Goal: Transaction & Acquisition: Purchase product/service

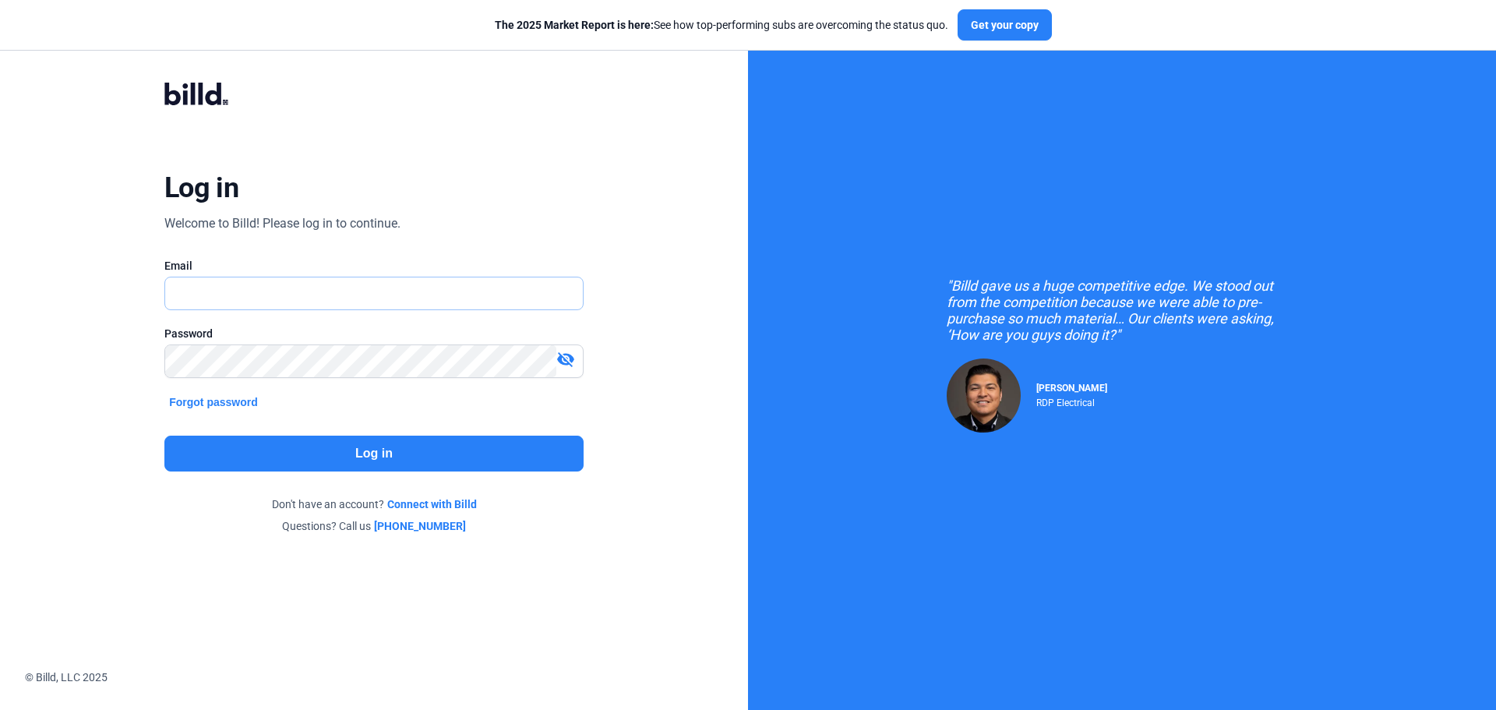
click at [270, 291] on input "text" at bounding box center [374, 293] width 418 height 32
type input "[EMAIL_ADDRESS][DOMAIN_NAME]"
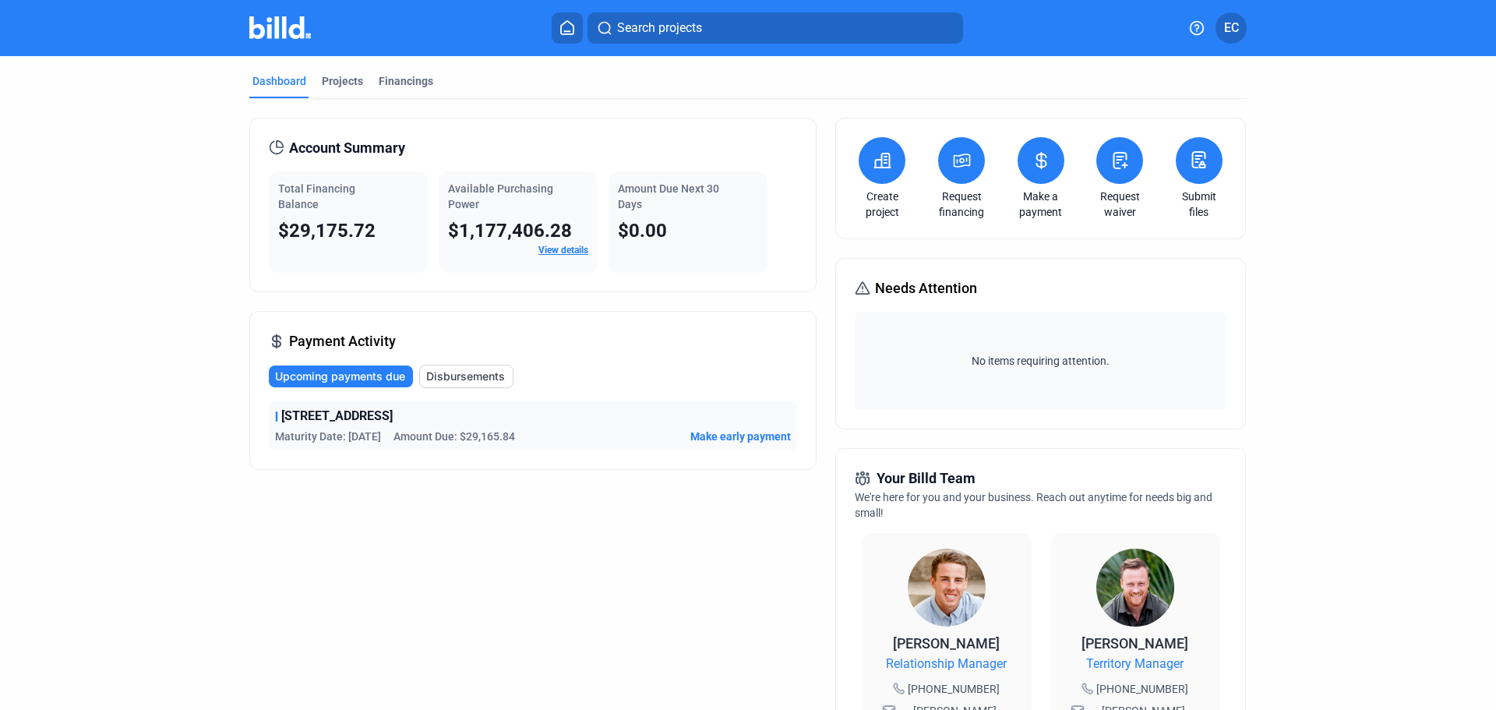
click at [749, 433] on span "Make early payment" at bounding box center [741, 437] width 101 height 16
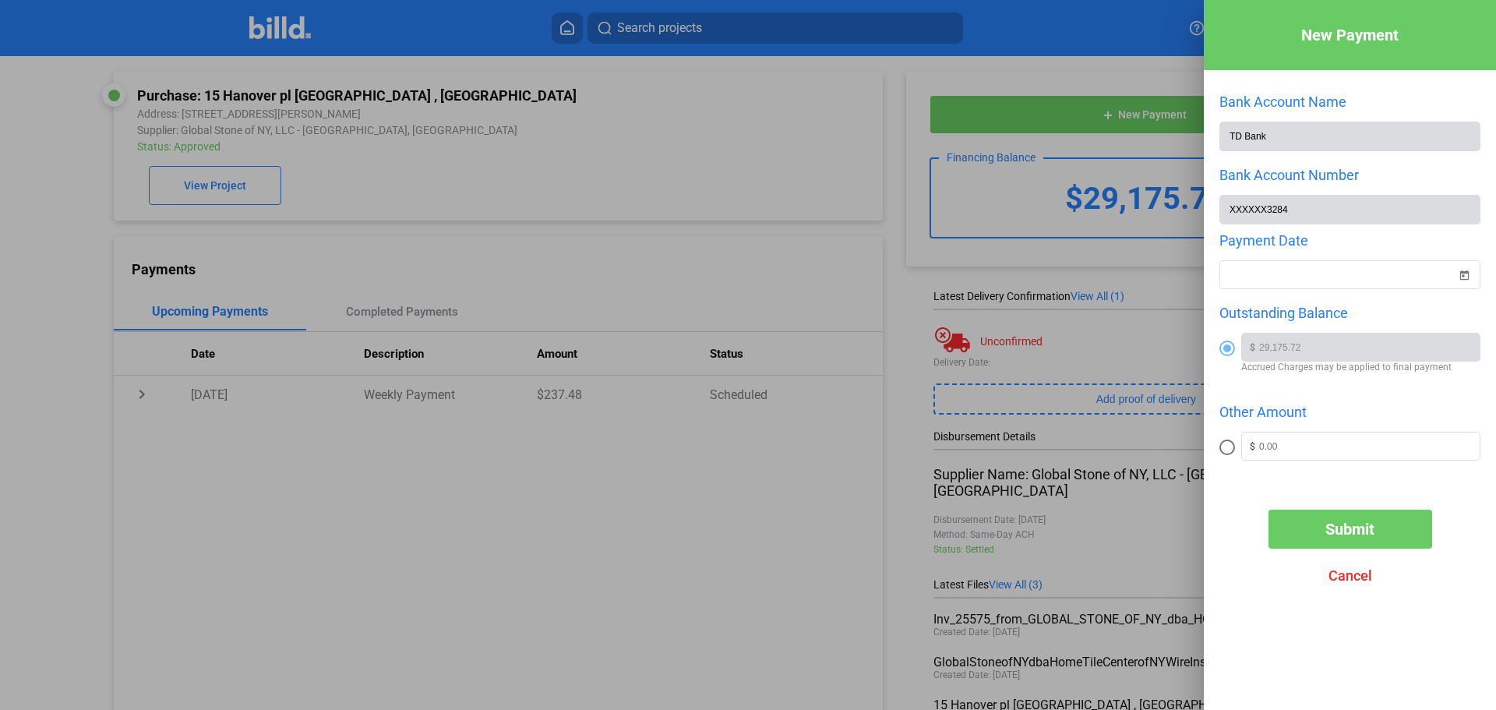
click at [690, 539] on div at bounding box center [748, 355] width 1496 height 710
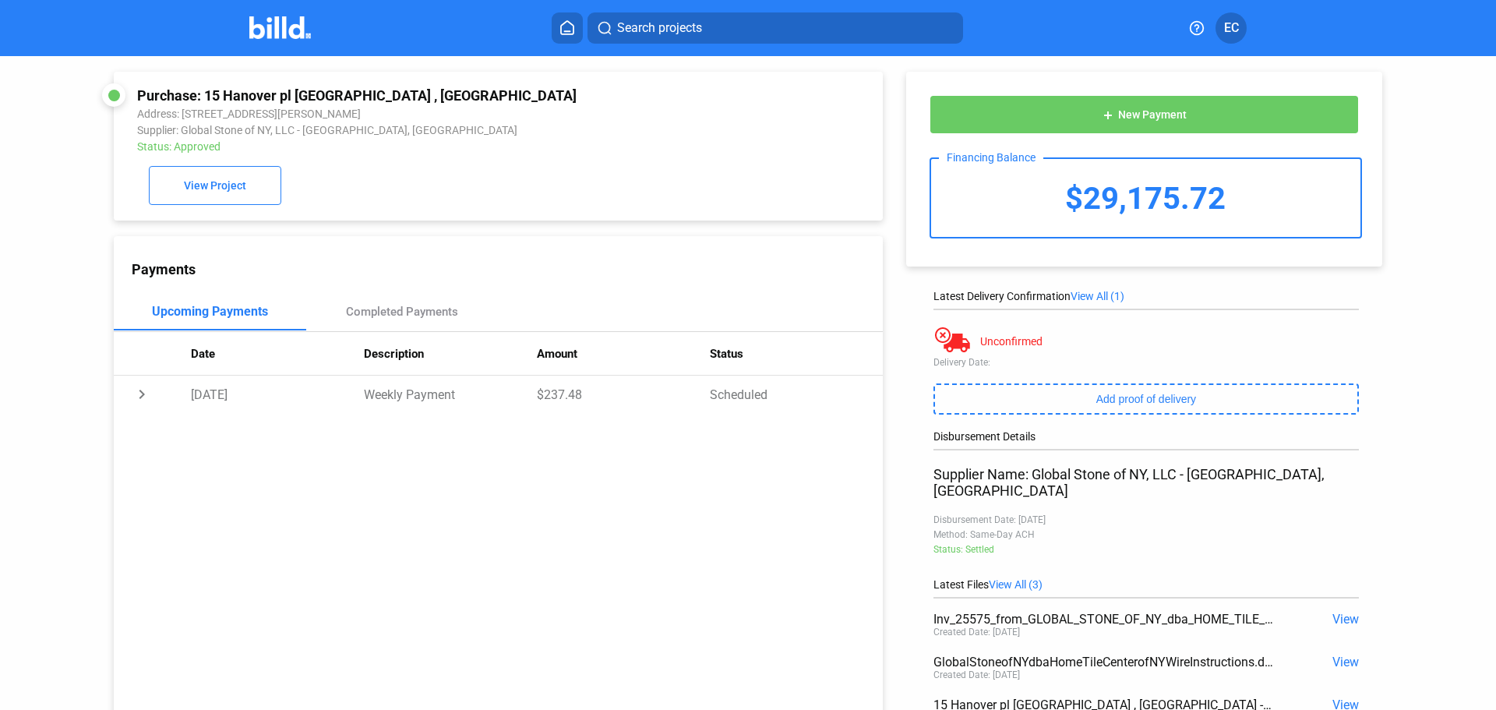
click at [573, 29] on icon at bounding box center [568, 27] width 16 height 15
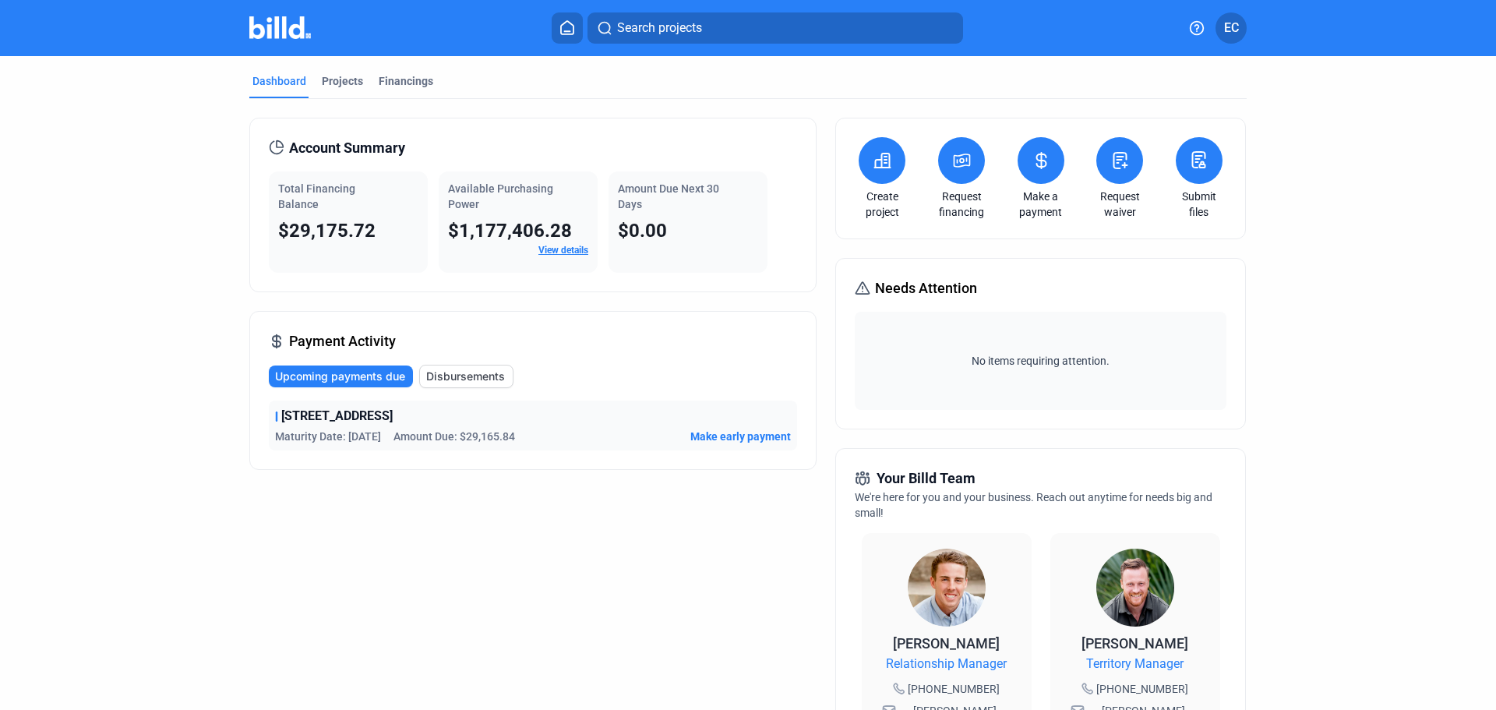
click at [712, 596] on div "Account Summary Total Financing Balance $29,175.72 Available Purchasing Power $…" at bounding box center [532, 617] width 567 height 998
click at [768, 440] on span "Make early payment" at bounding box center [741, 437] width 101 height 16
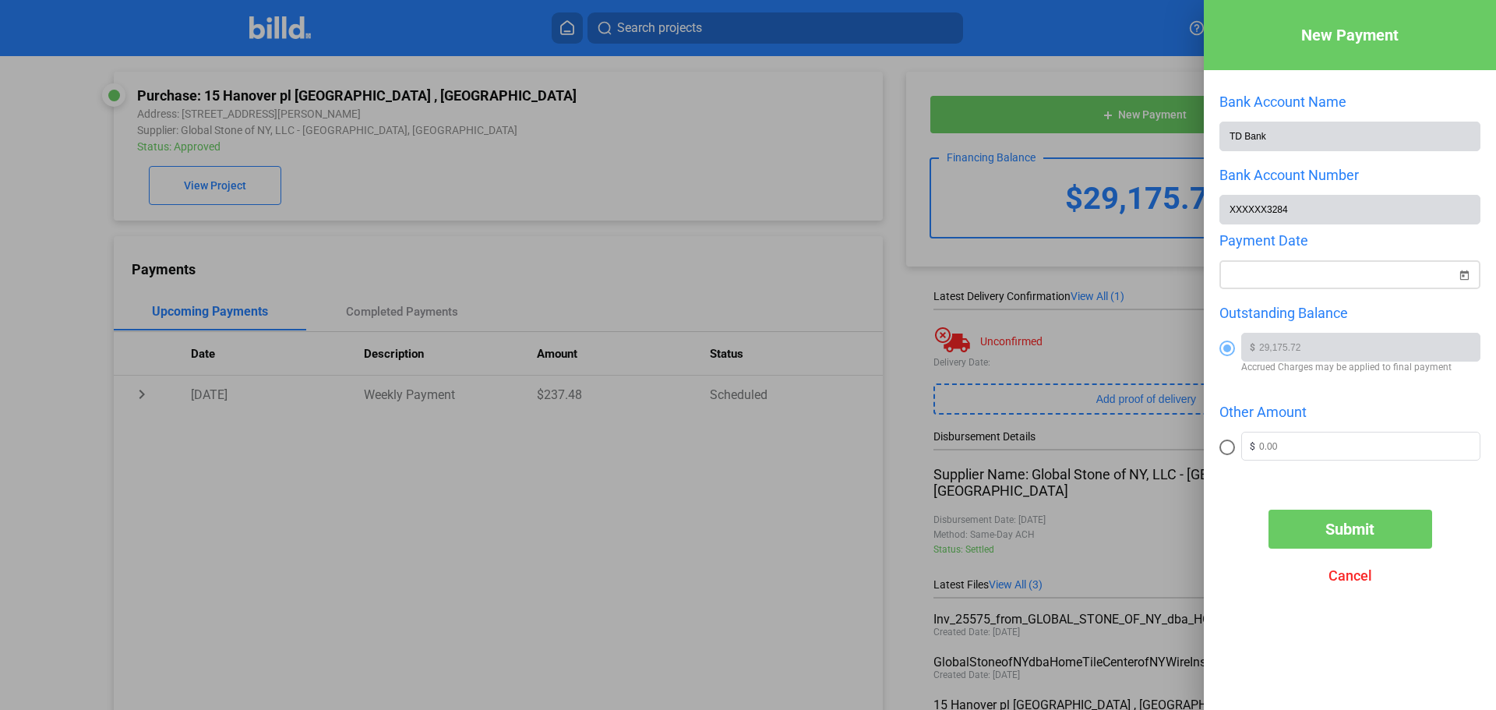
click at [1462, 275] on span "Open calendar" at bounding box center [1464, 265] width 37 height 37
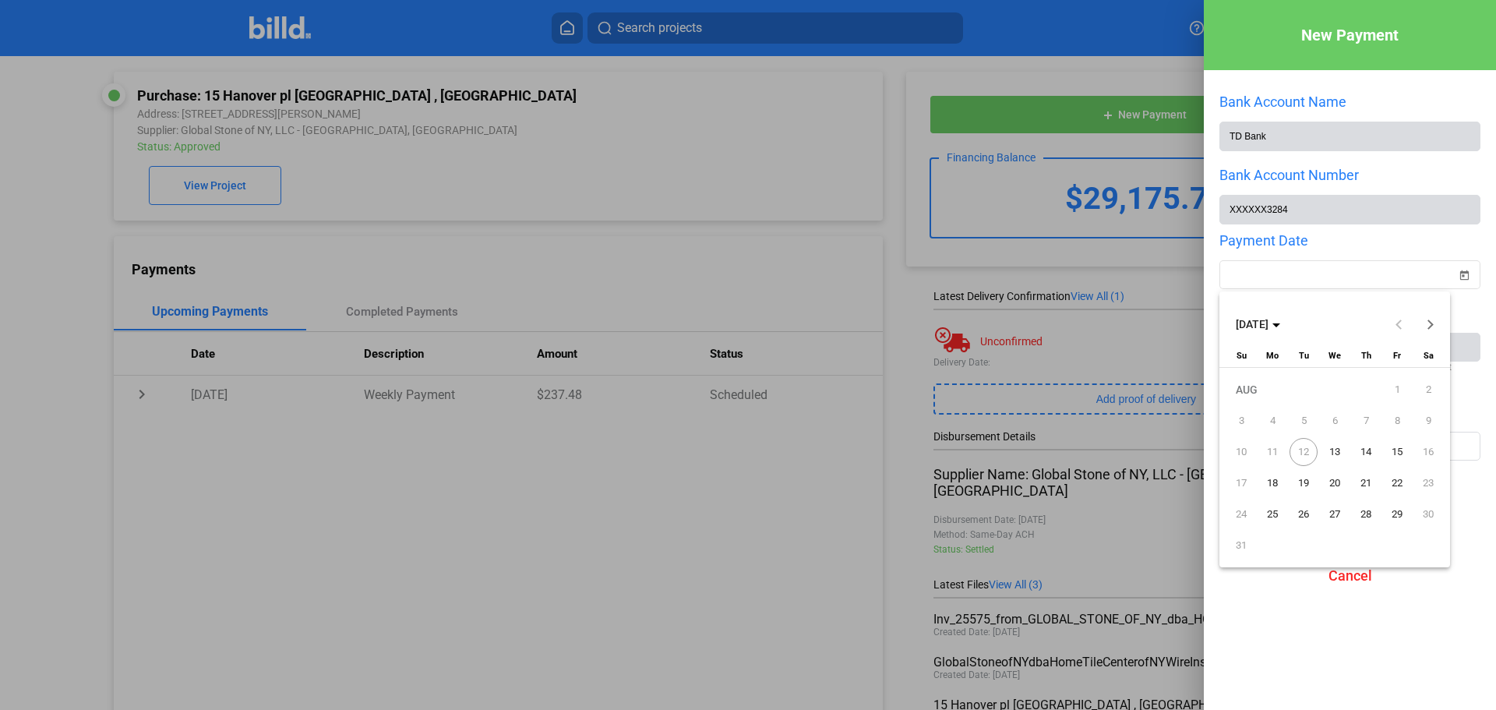
click at [1333, 449] on span "13" at bounding box center [1335, 452] width 28 height 28
type input "[DATE]"
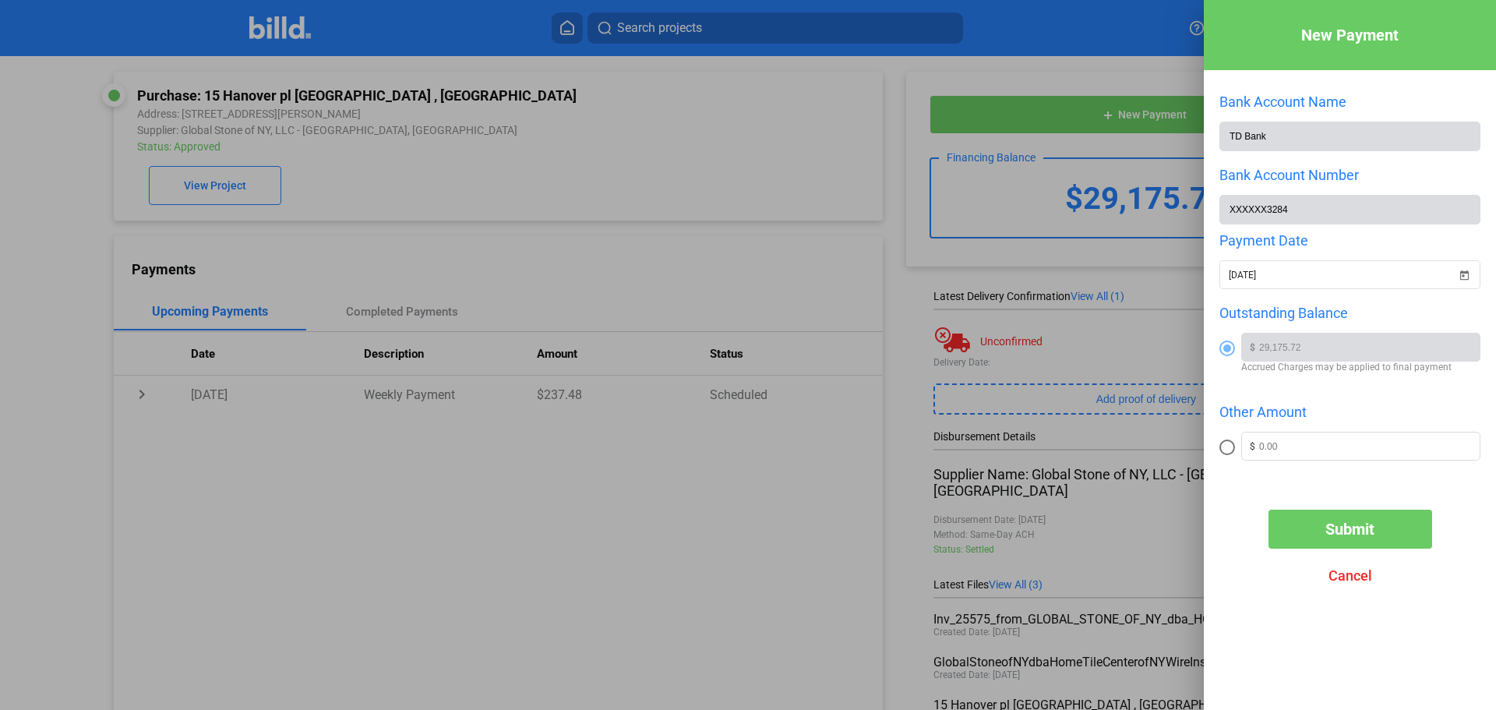
click at [1327, 532] on span "Submit" at bounding box center [1350, 529] width 49 height 19
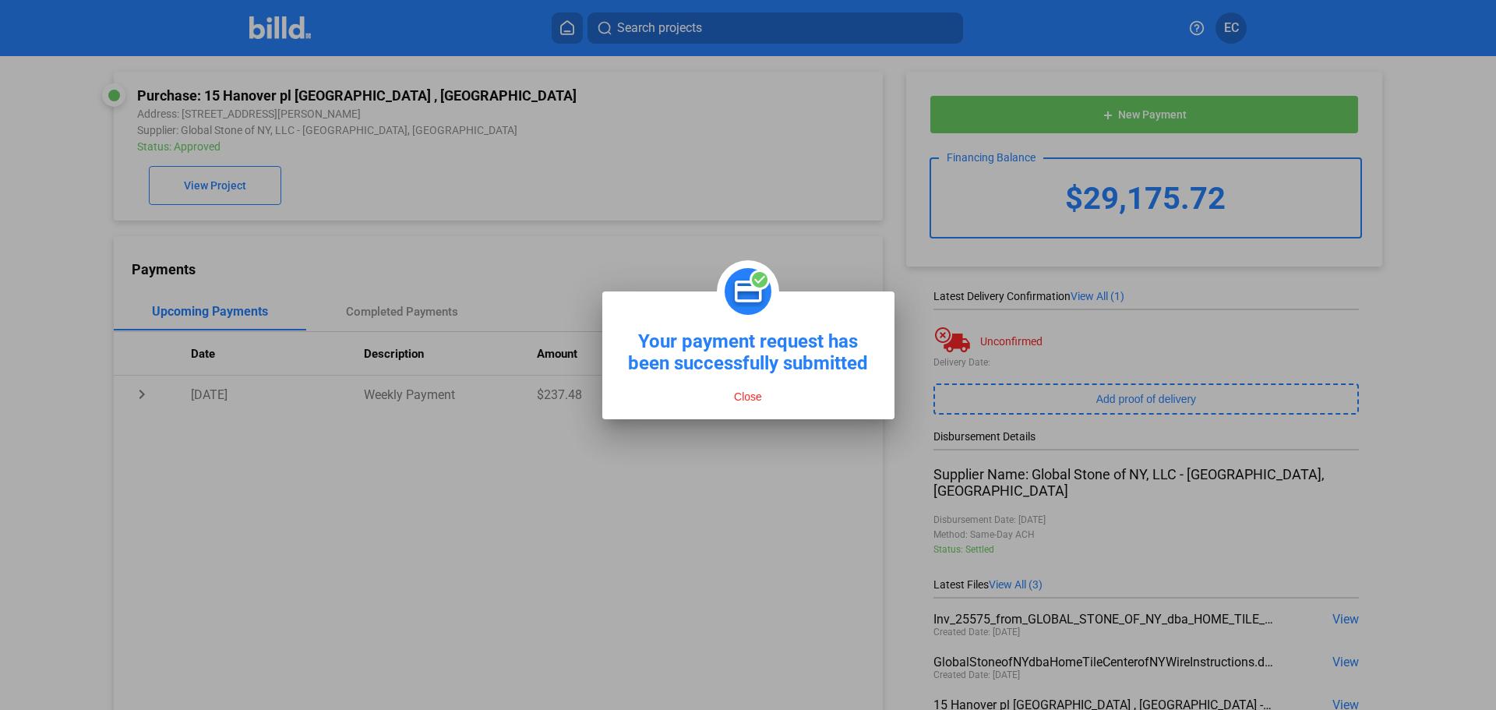
click at [748, 394] on button "Close" at bounding box center [747, 397] width 37 height 14
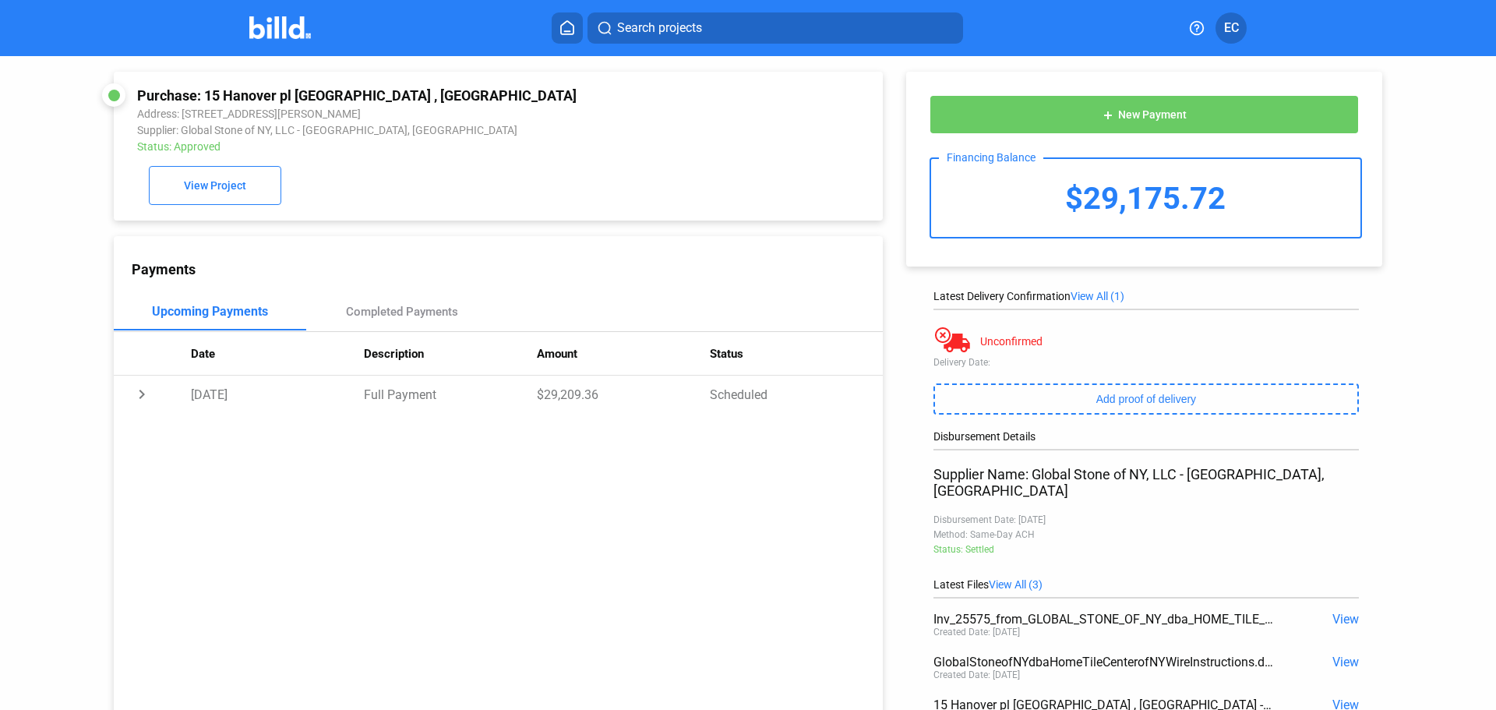
click at [562, 26] on icon at bounding box center [567, 27] width 12 height 13
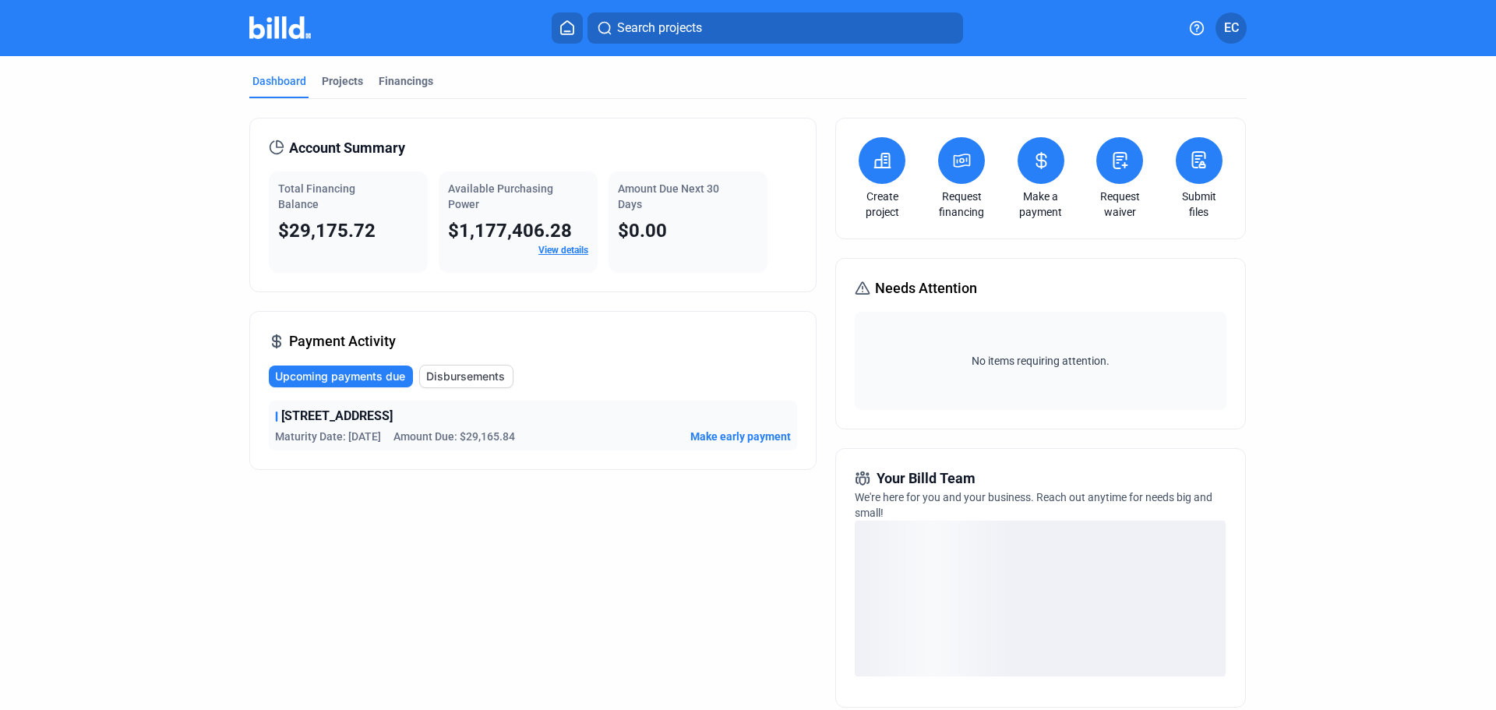
click at [547, 249] on link "View details" at bounding box center [564, 250] width 50 height 11
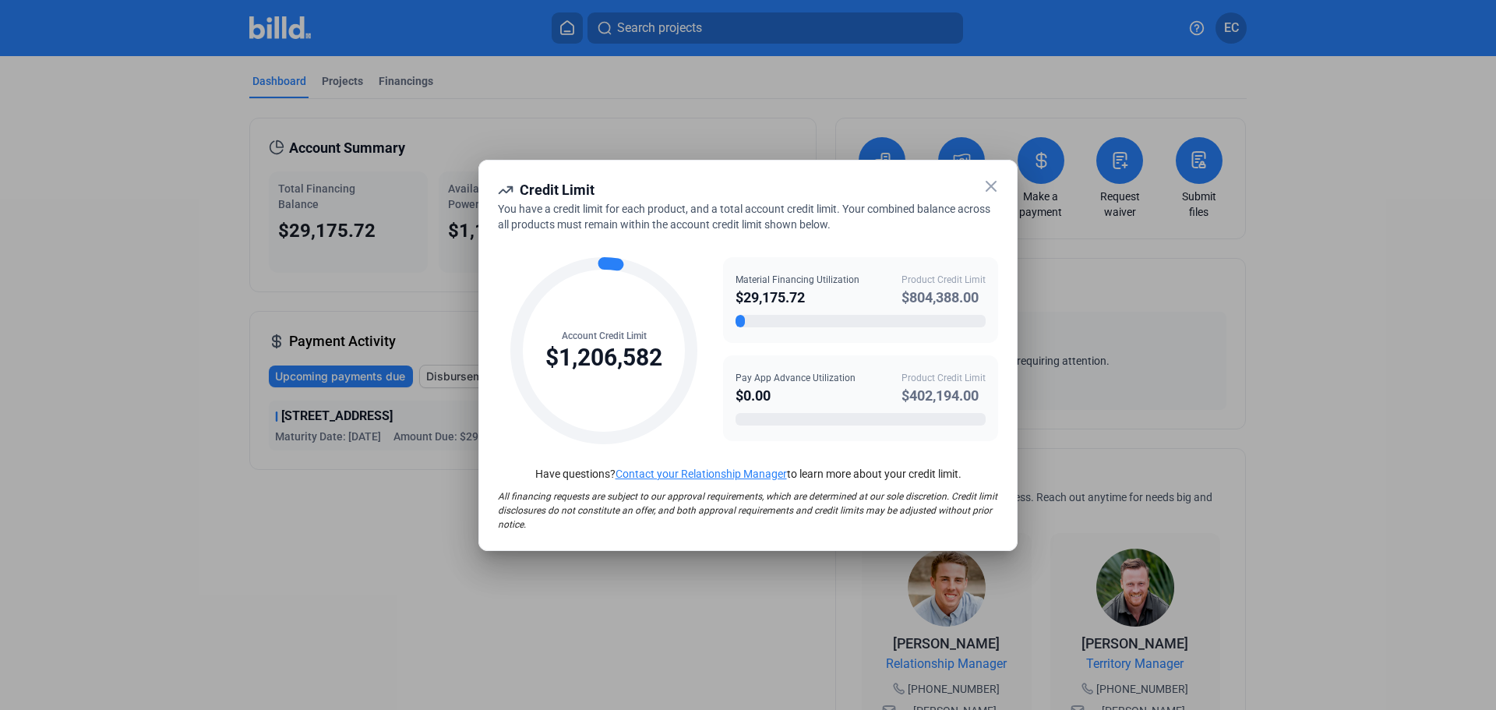
click at [993, 188] on icon at bounding box center [991, 186] width 9 height 9
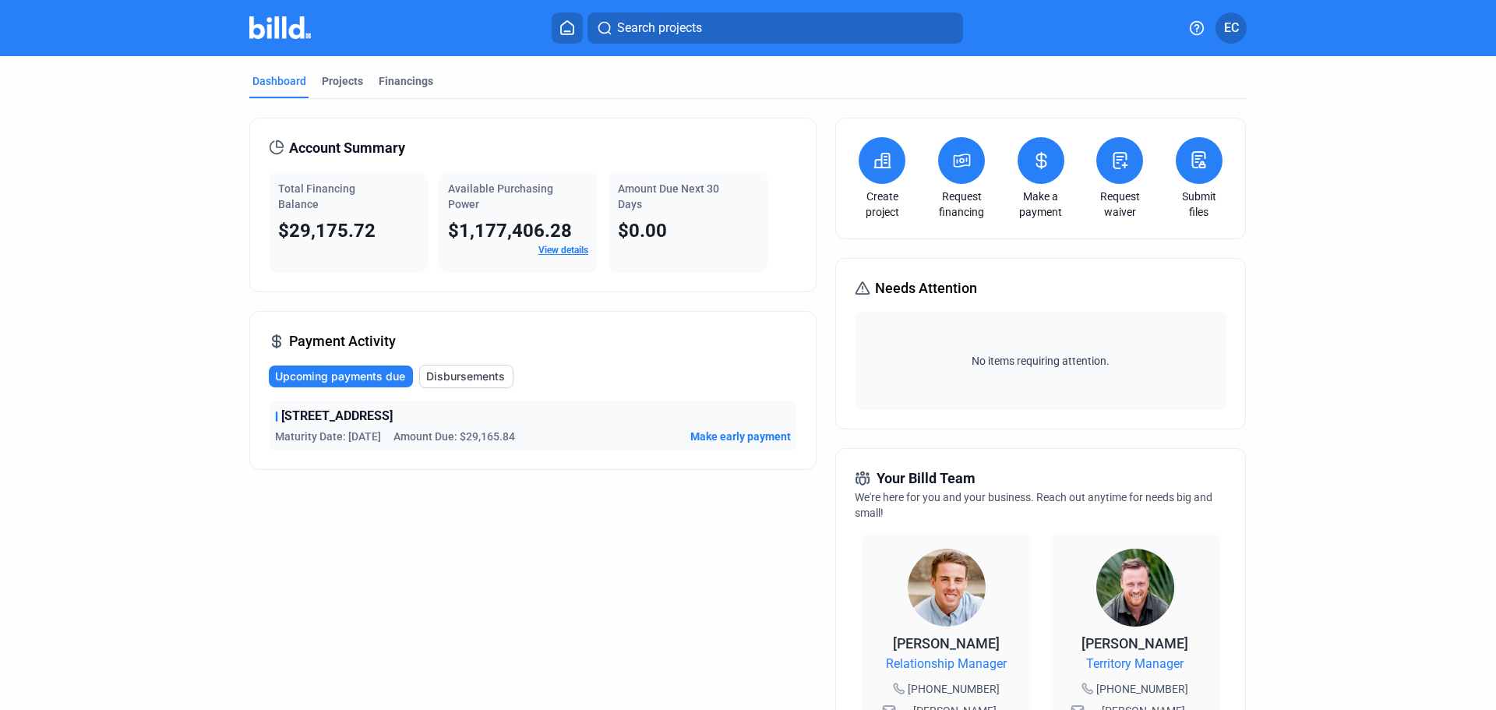
click at [1241, 43] on profile-dropdown "EC" at bounding box center [1231, 27] width 31 height 31
click at [1236, 37] on button "EC" at bounding box center [1231, 27] width 31 height 31
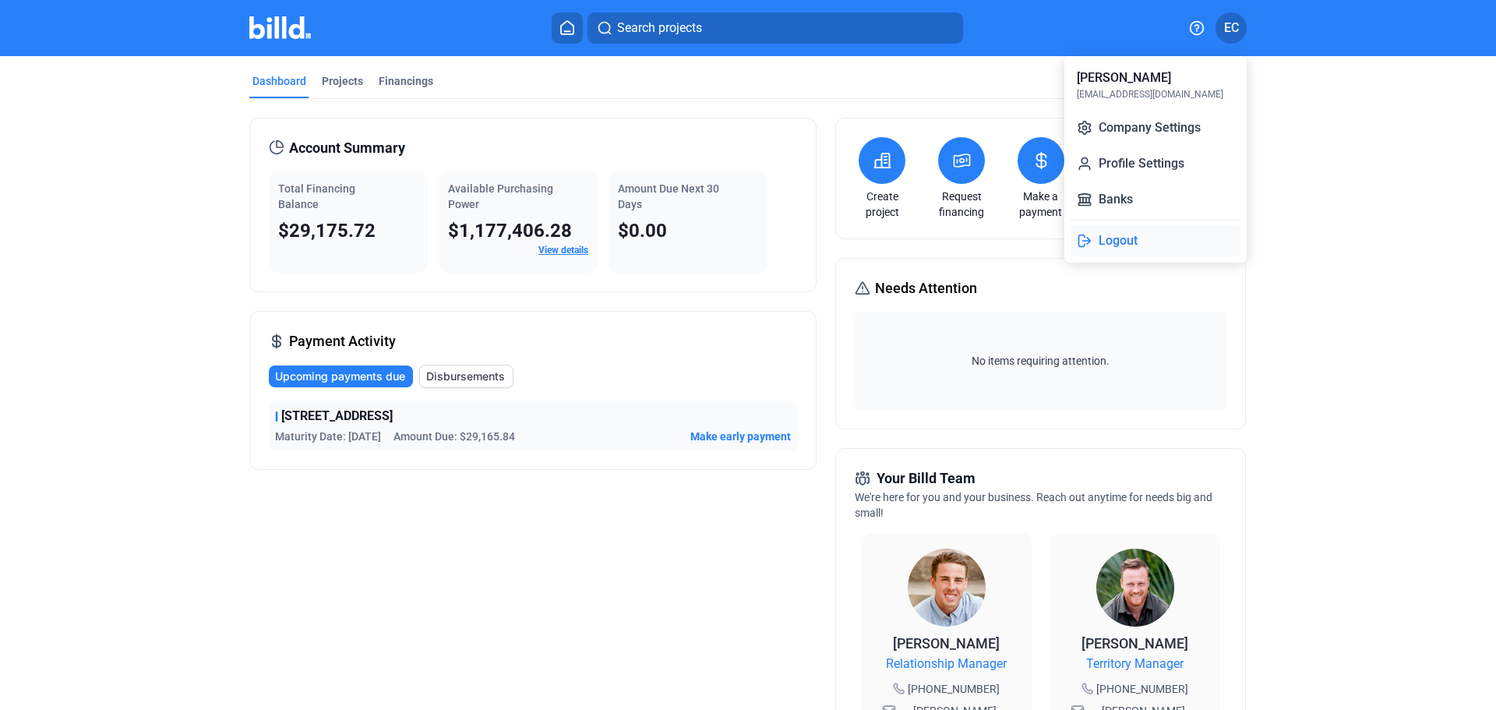
click at [1118, 242] on button "Logout" at bounding box center [1156, 240] width 170 height 31
